Goal: Task Accomplishment & Management: Use online tool/utility

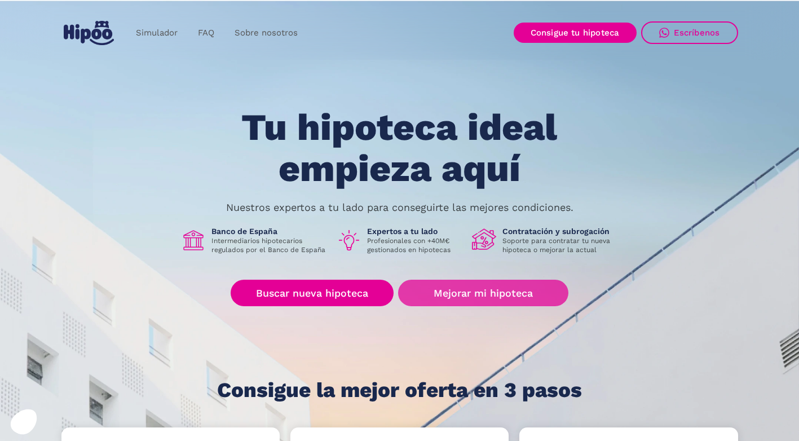
click at [449, 298] on link "Mejorar mi hipoteca" at bounding box center [483, 293] width 170 height 27
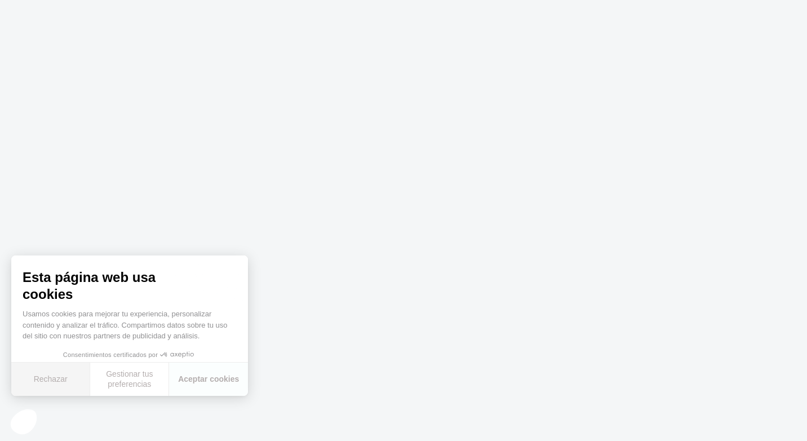
click at [43, 379] on button "Rechazar" at bounding box center [50, 379] width 79 height 33
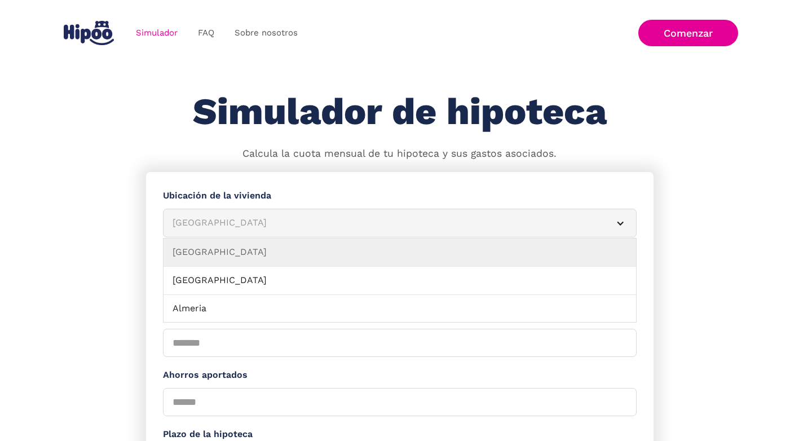
click at [613, 222] on article "Albacete" at bounding box center [400, 223] width 474 height 29
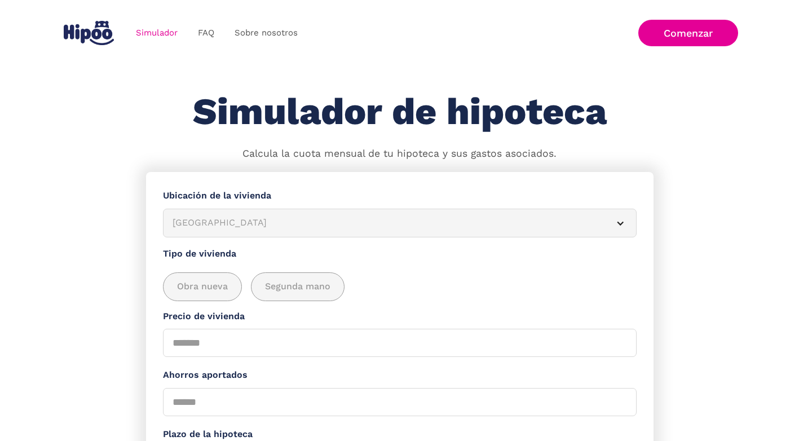
click at [519, 222] on div "Albacete" at bounding box center [386, 223] width 427 height 14
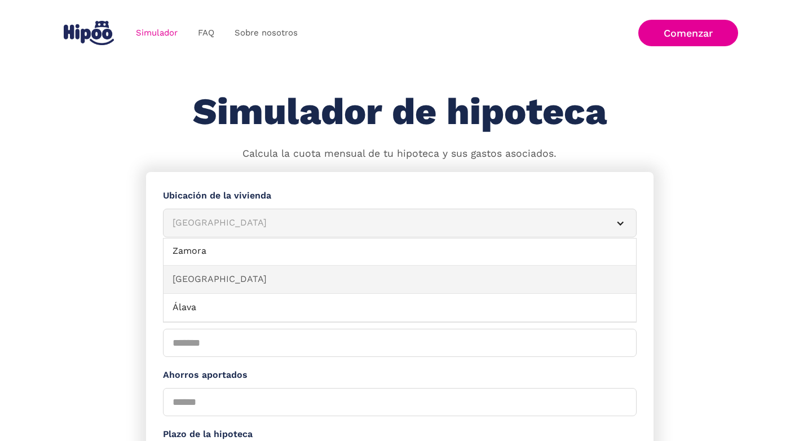
scroll to position [1292, 0]
click at [245, 275] on link "Vizcaya" at bounding box center [400, 280] width 473 height 28
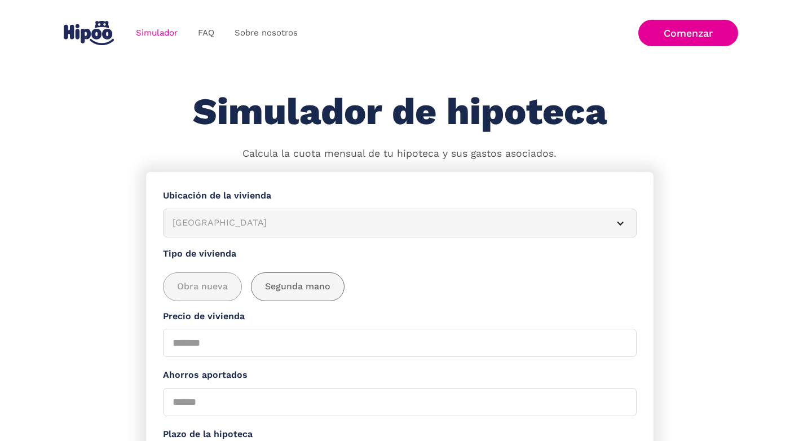
click at [302, 290] on span "Segunda mano" at bounding box center [297, 287] width 65 height 14
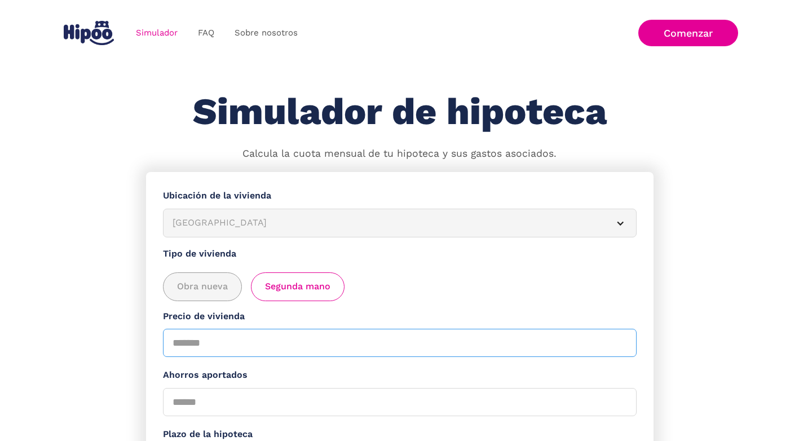
click at [246, 346] on input "Precio de vivienda" at bounding box center [400, 343] width 474 height 28
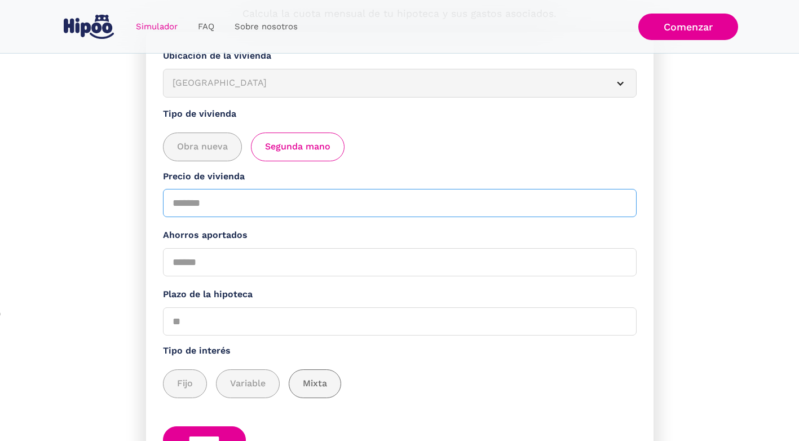
scroll to position [169, 0]
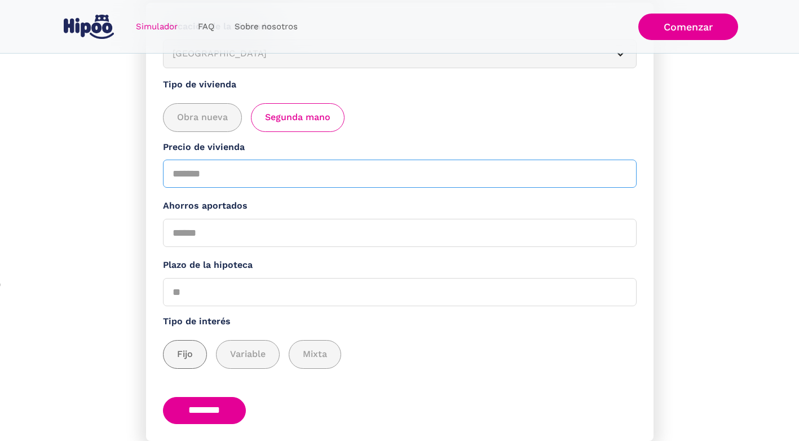
type input "******"
click at [192, 353] on span "Fijo" at bounding box center [185, 354] width 16 height 14
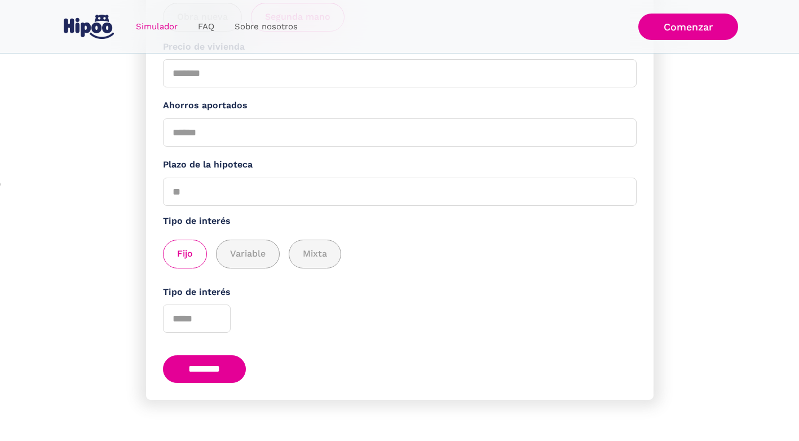
scroll to position [271, 0]
click at [208, 367] on input "********" at bounding box center [204, 368] width 83 height 28
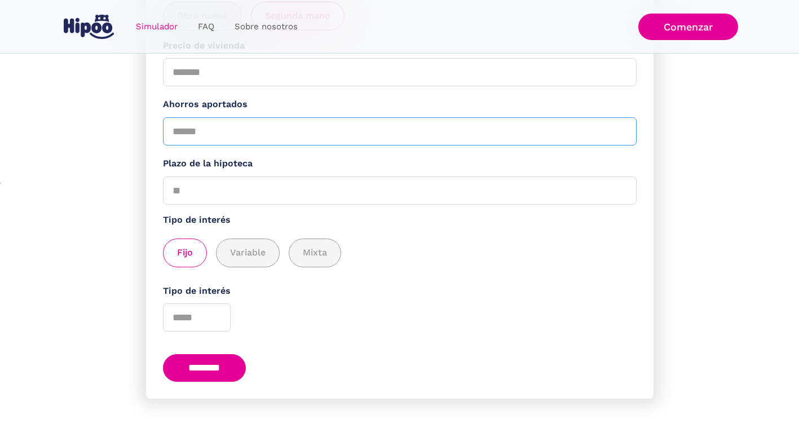
click at [218, 134] on input "Ahorros aportados" at bounding box center [400, 131] width 474 height 28
